Goal: Transaction & Acquisition: Purchase product/service

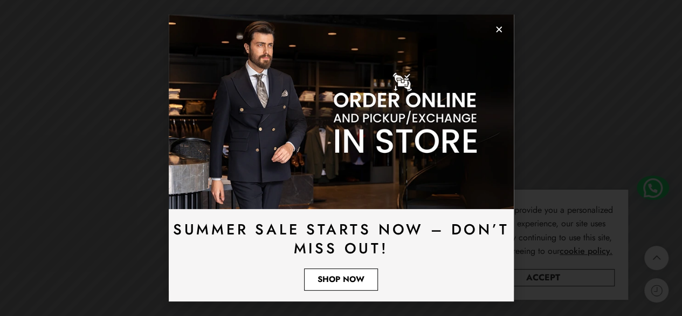
click at [332, 279] on span "Shop Now" at bounding box center [341, 279] width 47 height 8
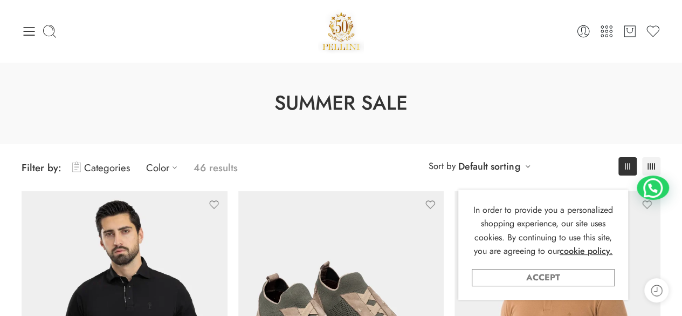
click at [516, 275] on link "Accept" at bounding box center [543, 277] width 143 height 17
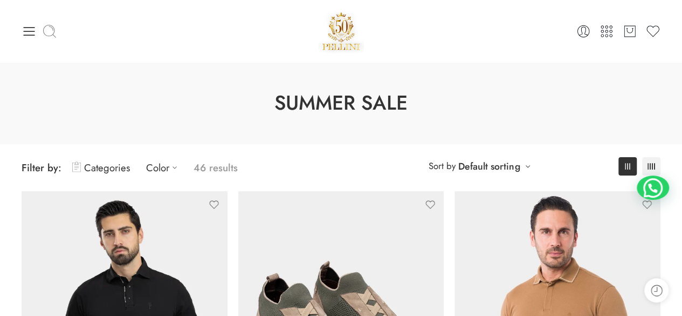
click at [48, 31] on icon at bounding box center [49, 31] width 15 height 15
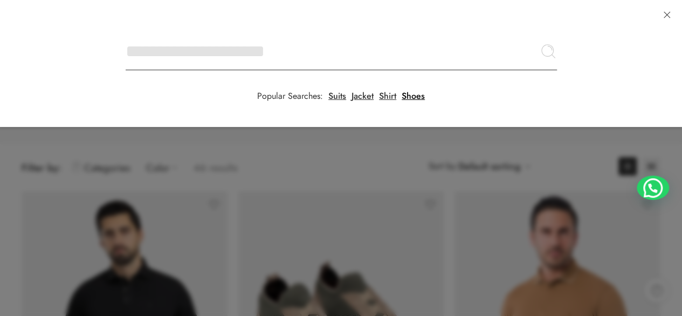
click at [126, 32] on input "Search here" at bounding box center [341, 51] width 431 height 38
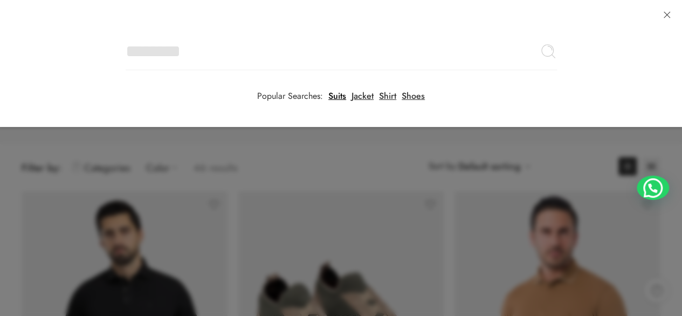
click at [337, 99] on link "Suits" at bounding box center [337, 96] width 18 height 9
type input "*****"
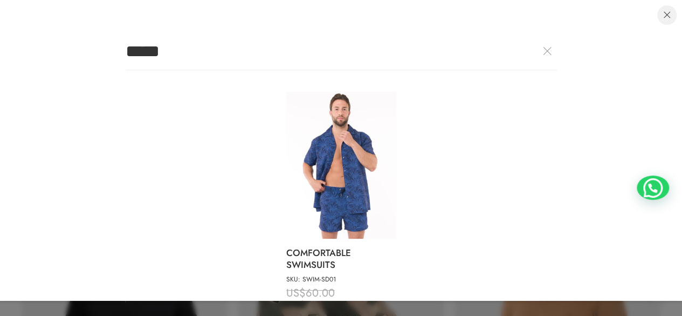
click at [663, 19] on link at bounding box center [666, 14] width 19 height 19
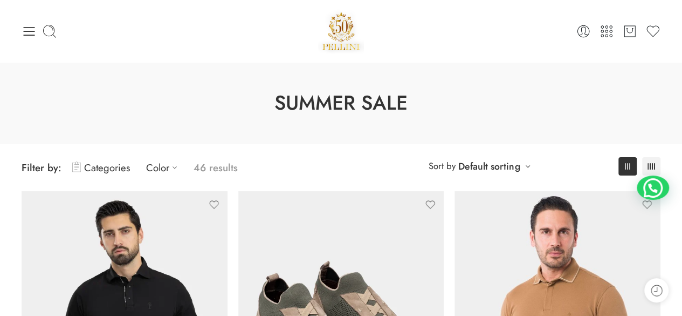
click at [27, 32] on icon at bounding box center [29, 31] width 15 height 15
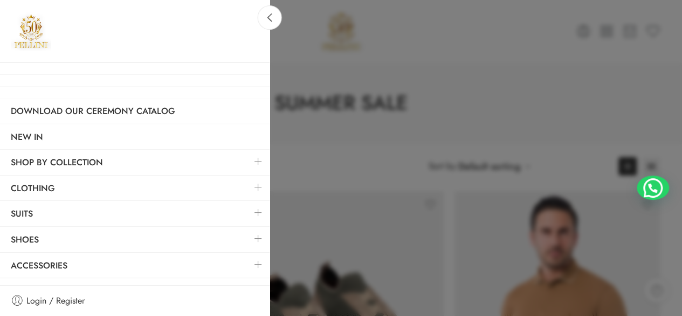
click at [259, 204] on link at bounding box center [258, 212] width 23 height 23
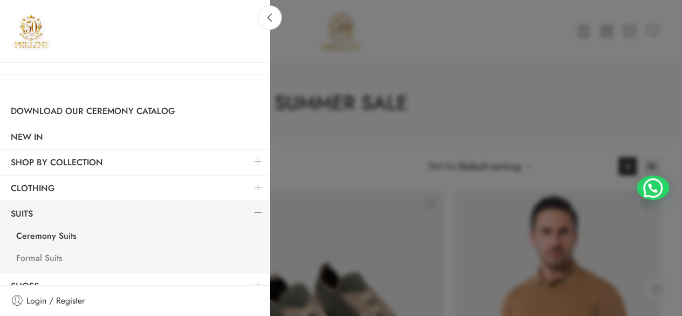
click at [48, 258] on link "Formal Suits" at bounding box center [137, 259] width 264 height 22
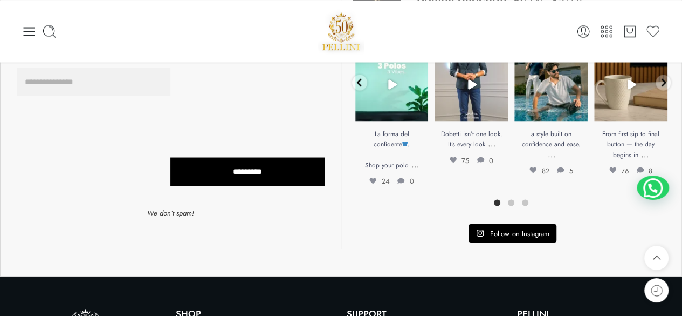
scroll to position [863, 0]
